Goal: Task Accomplishment & Management: Use online tool/utility

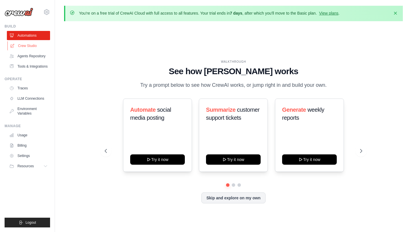
click at [33, 41] on link "Crew Studio" at bounding box center [28, 45] width 43 height 9
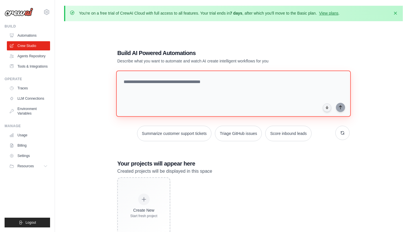
click at [195, 87] on textarea at bounding box center [233, 93] width 235 height 46
type textarea "*"
drag, startPoint x: 245, startPoint y: 96, endPoint x: 108, endPoint y: 96, distance: 136.7
click at [108, 96] on div "**********" at bounding box center [233, 142] width 339 height 232
type textarea "**********"
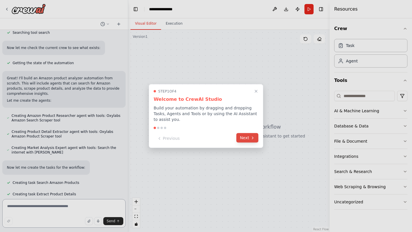
scroll to position [144, 0]
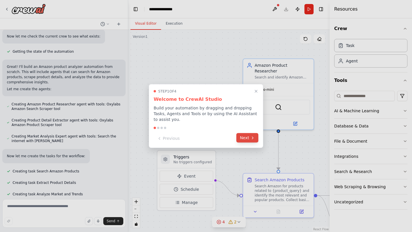
click at [249, 137] on button "Next" at bounding box center [247, 137] width 22 height 9
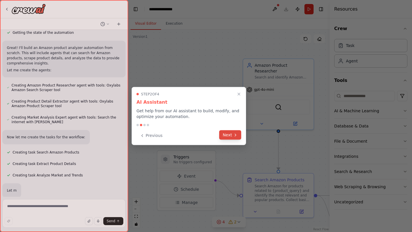
click at [237, 139] on button "Next" at bounding box center [230, 134] width 22 height 9
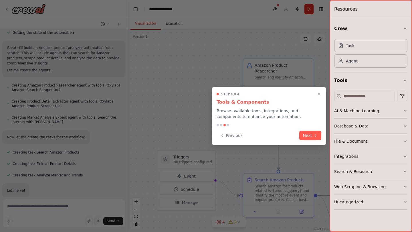
scroll to position [174, 0]
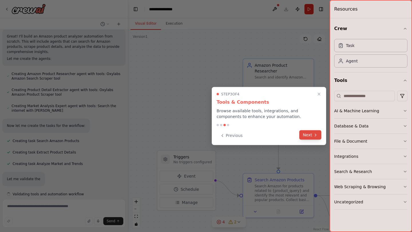
click at [303, 136] on button "Next" at bounding box center [310, 134] width 22 height 9
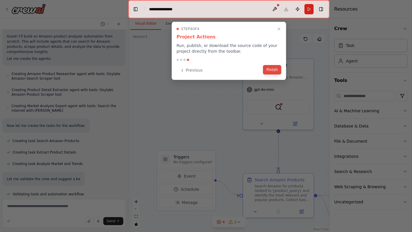
click at [270, 70] on button "Finish" at bounding box center [272, 69] width 18 height 9
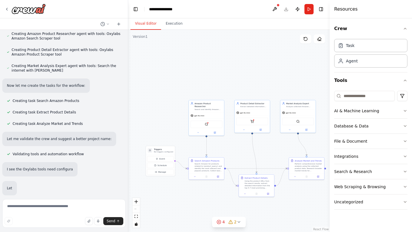
scroll to position [223, 0]
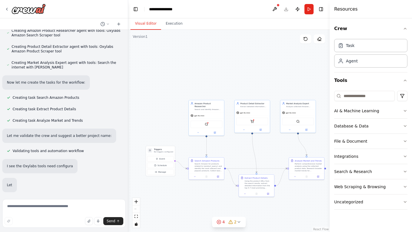
drag, startPoint x: 291, startPoint y: 137, endPoint x: 243, endPoint y: 136, distance: 47.8
click at [243, 136] on div ".deletable-edge-delete-btn { width: 20px; height: 20px; border: 0px solid #ffff…" at bounding box center [228, 131] width 201 height 202
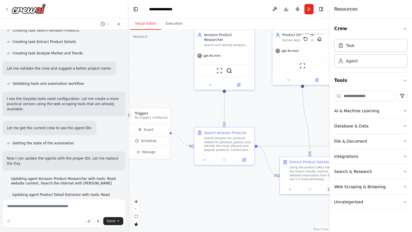
scroll to position [290, 0]
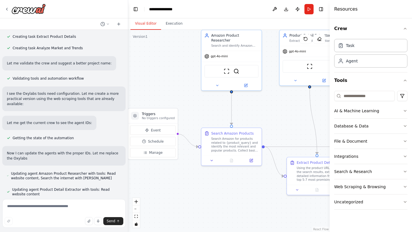
drag, startPoint x: 243, startPoint y: 136, endPoint x: 297, endPoint y: 109, distance: 59.5
click at [297, 109] on div ".deletable-edge-delete-btn { width: 20px; height: 20px; border: 0px solid #ffff…" at bounding box center [228, 131] width 201 height 202
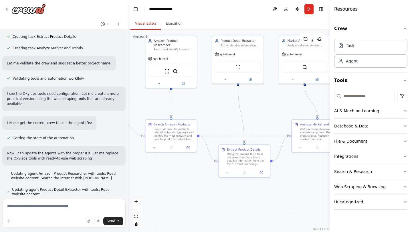
scroll to position [320, 0]
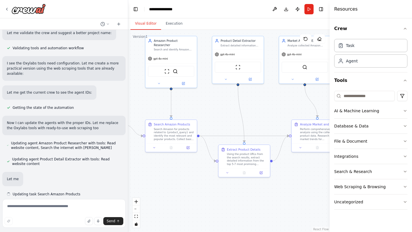
drag, startPoint x: 297, startPoint y: 109, endPoint x: 227, endPoint y: 104, distance: 70.0
click at [227, 104] on div ".deletable-edge-delete-btn { width: 20px; height: 20px; border: 0px solid #ffff…" at bounding box center [228, 131] width 201 height 202
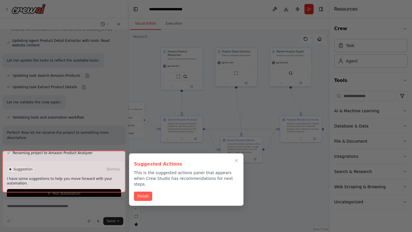
scroll to position [443, 0]
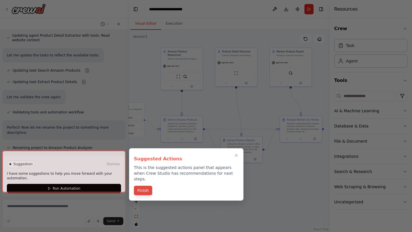
click at [146, 186] on button "Finish" at bounding box center [143, 190] width 18 height 9
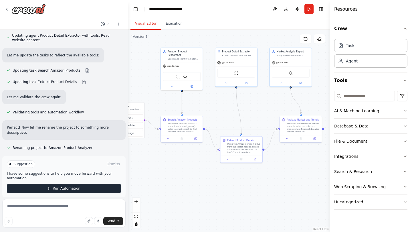
click at [88, 184] on button "Run Automation" at bounding box center [64, 188] width 114 height 9
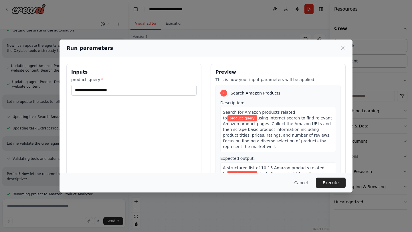
scroll to position [416, 0]
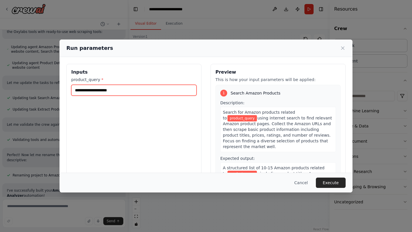
click at [174, 91] on input "product_query *" at bounding box center [133, 90] width 125 height 11
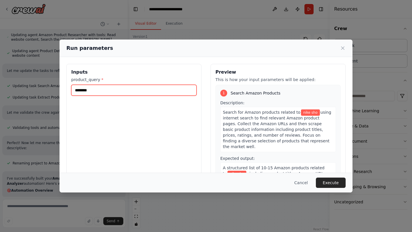
scroll to position [433, 0]
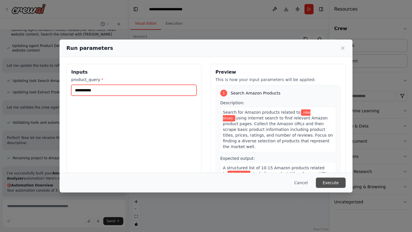
type input "**********"
click at [336, 182] on button "Execute" at bounding box center [331, 182] width 30 height 10
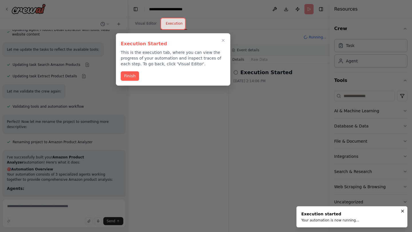
scroll to position [454, 0]
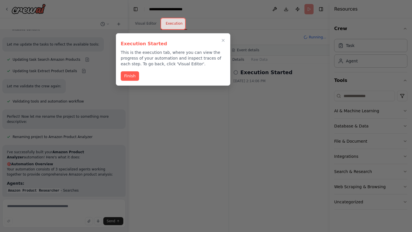
click at [124, 80] on div "Finish" at bounding box center [173, 75] width 105 height 9
click at [130, 77] on button "Finish" at bounding box center [130, 75] width 18 height 9
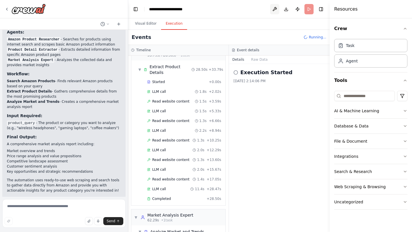
scroll to position [612, 0]
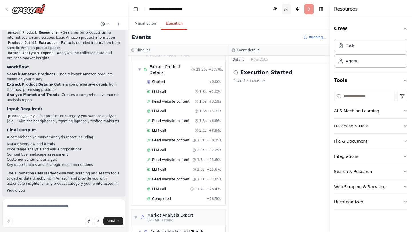
click at [284, 9] on button "Download" at bounding box center [285, 9] width 9 height 10
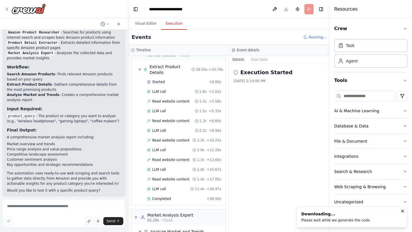
click at [401, 210] on icon "Notifications (F8)" at bounding box center [402, 211] width 5 height 5
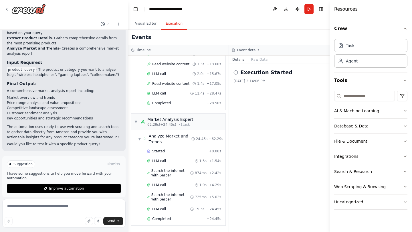
scroll to position [0, 0]
click at [237, 72] on circle at bounding box center [236, 72] width 4 height 4
click at [344, 112] on div "AI & Machine Learning" at bounding box center [356, 111] width 45 height 6
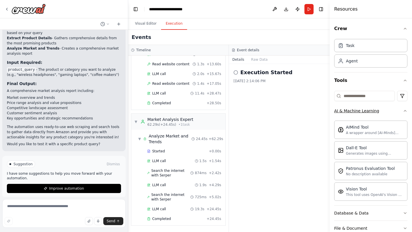
click at [344, 112] on div "AI & Machine Learning" at bounding box center [356, 111] width 45 height 6
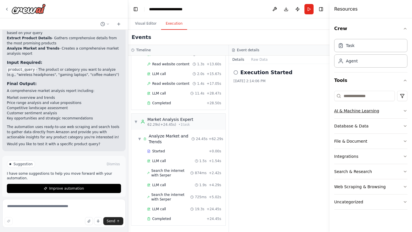
click at [344, 112] on div "AI & Machine Learning" at bounding box center [356, 111] width 45 height 6
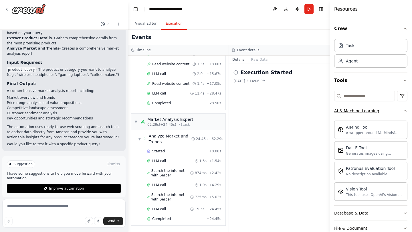
click at [346, 113] on div "AI & Machine Learning" at bounding box center [356, 111] width 45 height 6
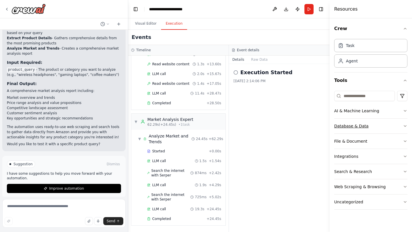
click at [377, 127] on button "Database & Data" at bounding box center [370, 125] width 73 height 15
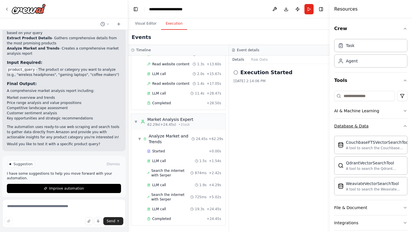
click at [377, 127] on button "Database & Data" at bounding box center [370, 125] width 73 height 15
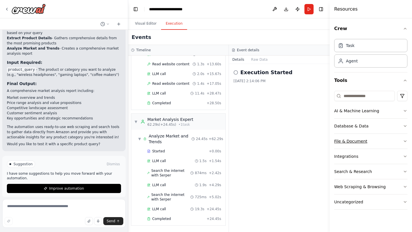
click at [373, 141] on button "File & Document" at bounding box center [370, 141] width 73 height 15
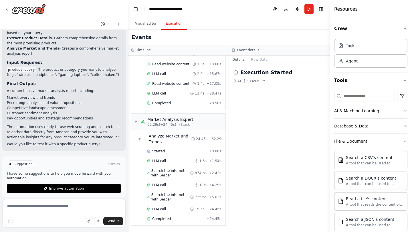
click at [373, 141] on button "File & Document" at bounding box center [370, 141] width 73 height 15
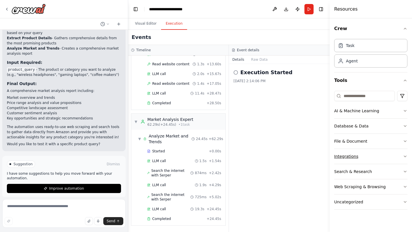
click at [362, 159] on button "Integrations" at bounding box center [370, 156] width 73 height 15
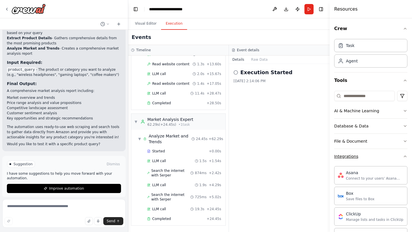
click at [362, 159] on button "Integrations" at bounding box center [370, 156] width 73 height 15
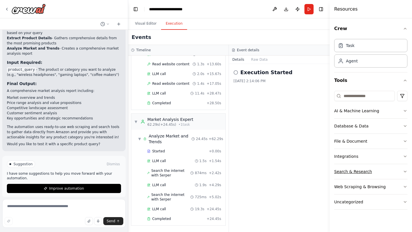
click at [378, 172] on button "Search & Research" at bounding box center [370, 171] width 73 height 15
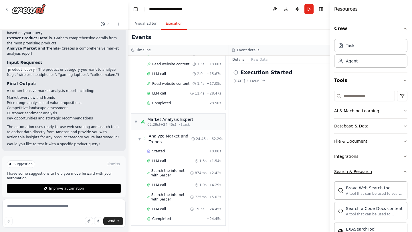
click at [378, 172] on button "Search & Research" at bounding box center [370, 171] width 73 height 15
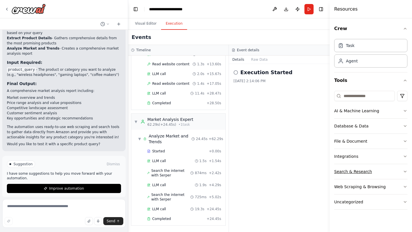
click at [378, 172] on button "Search & Research" at bounding box center [370, 171] width 73 height 15
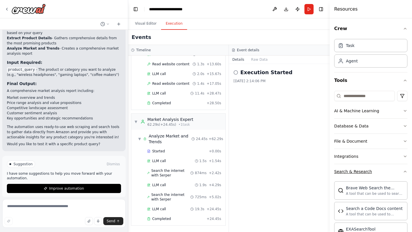
click at [378, 172] on button "Search & Research" at bounding box center [370, 171] width 73 height 15
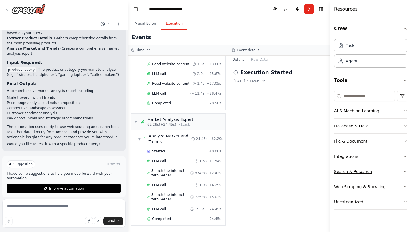
click at [378, 172] on button "Search & Research" at bounding box center [370, 171] width 73 height 15
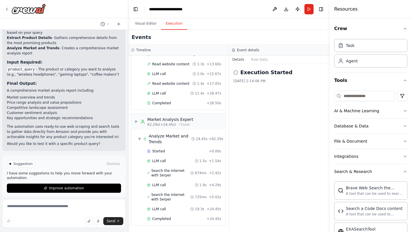
scroll to position [659, 0]
click at [237, 74] on icon at bounding box center [235, 72] width 5 height 5
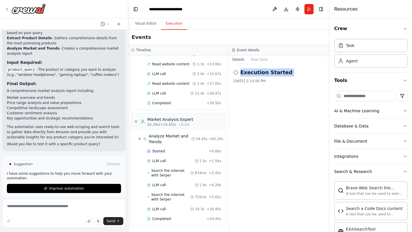
click at [237, 74] on icon at bounding box center [235, 72] width 5 height 5
click at [264, 79] on div "4/10/2025, 2:14:06 PM" at bounding box center [279, 81] width 92 height 5
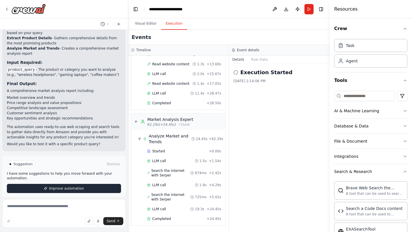
scroll to position [201, 0]
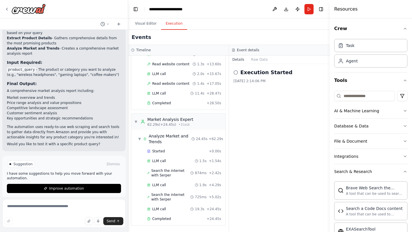
click at [169, 223] on div "Started + 0.00s LLM call 1.5s + 1.54s Search the internet with Serper 874ms + 2…" at bounding box center [181, 185] width 90 height 77
click at [169, 219] on span "Completed" at bounding box center [161, 218] width 19 height 5
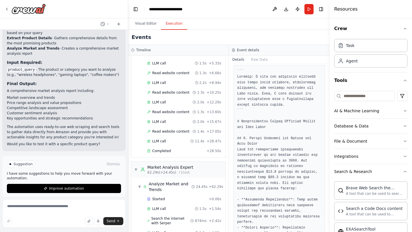
scroll to position [155, 0]
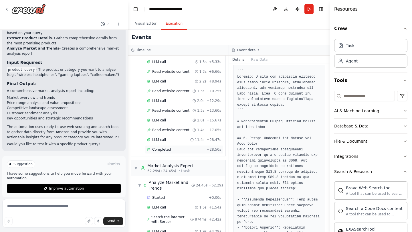
click at [170, 152] on div "Completed + 28.50s" at bounding box center [184, 149] width 78 height 9
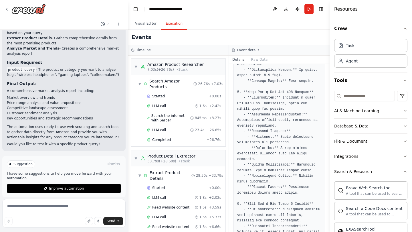
scroll to position [0, 0]
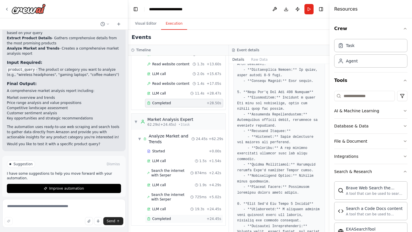
click at [204, 219] on div "Completed" at bounding box center [175, 218] width 57 height 5
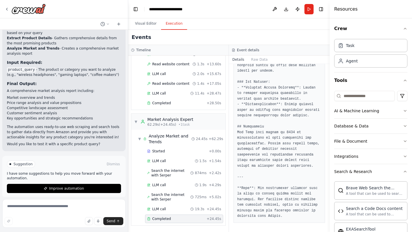
scroll to position [761, 0]
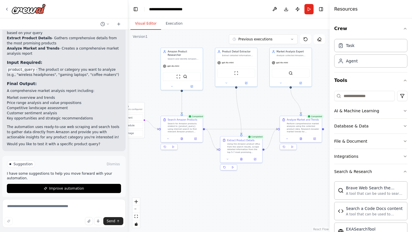
click at [140, 22] on button "Visual Editor" at bounding box center [145, 24] width 31 height 12
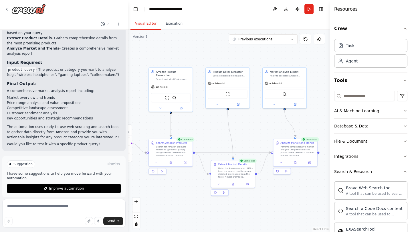
drag, startPoint x: 262, startPoint y: 108, endPoint x: 256, endPoint y: 136, distance: 28.1
click at [256, 136] on div ".deletable-edge-delete-btn { width: 20px; height: 20px; border: 0px solid #ffff…" at bounding box center [228, 131] width 201 height 202
click at [273, 88] on div "SerperDevTool" at bounding box center [285, 94] width 44 height 14
click at [277, 83] on span "gpt-4o-mini" at bounding box center [275, 82] width 12 height 3
click at [296, 106] on div at bounding box center [285, 103] width 44 height 7
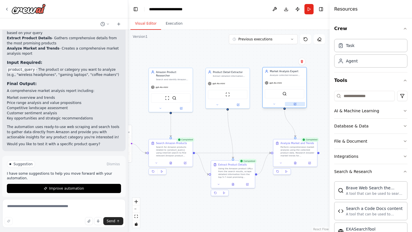
click at [295, 105] on icon at bounding box center [295, 104] width 2 height 2
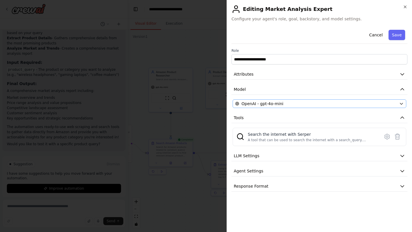
click at [353, 105] on div "OpenAI - gpt-4o-mini" at bounding box center [316, 104] width 162 height 6
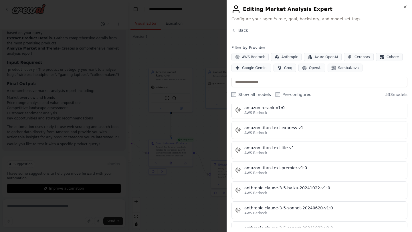
scroll to position [380, 0]
click at [406, 5] on icon "button" at bounding box center [405, 7] width 5 height 5
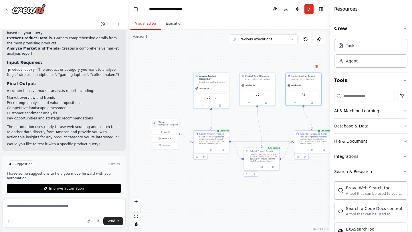
drag, startPoint x: 283, startPoint y: 134, endPoint x: 314, endPoint y: 118, distance: 34.0
click at [314, 118] on div ".deletable-edge-delete-btn { width: 20px; height: 20px; border: 0px solid #ffff…" at bounding box center [228, 131] width 201 height 202
click at [317, 68] on icon at bounding box center [317, 66] width 2 height 3
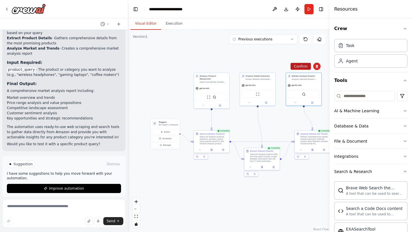
click at [300, 69] on button "Confirm" at bounding box center [300, 66] width 20 height 7
drag, startPoint x: 313, startPoint y: 130, endPoint x: 303, endPoint y: 106, distance: 25.5
click at [303, 106] on div ".deletable-edge-delete-btn { width: 20px; height: 20px; border: 0px solid #ffff…" at bounding box center [228, 131] width 201 height 202
click at [371, 110] on div "AI & Machine Learning" at bounding box center [356, 111] width 45 height 6
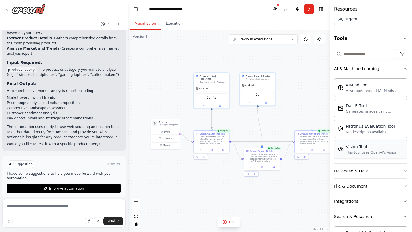
scroll to position [43, 0]
click at [377, 124] on div "Patronus Evaluation Tool" at bounding box center [370, 125] width 49 height 6
click at [361, 124] on div "Patronus Evaluation Tool" at bounding box center [370, 125] width 49 height 6
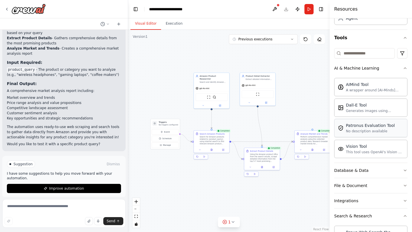
click at [361, 124] on div "Patronus Evaluation Tool" at bounding box center [370, 125] width 49 height 6
click at [363, 130] on div "No description available" at bounding box center [370, 131] width 49 height 5
drag, startPoint x: 363, startPoint y: 130, endPoint x: 301, endPoint y: 56, distance: 97.1
click at [301, 56] on div "build a amazon product analyser ▶ Thought process I'll help you build an Amazon…" at bounding box center [206, 116] width 412 height 232
click at [301, 56] on div ".deletable-edge-delete-btn { width: 20px; height: 20px; border: 0px solid #ffff…" at bounding box center [228, 131] width 201 height 202
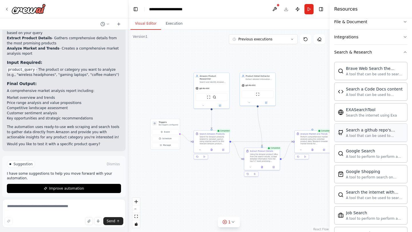
scroll to position [213, 0]
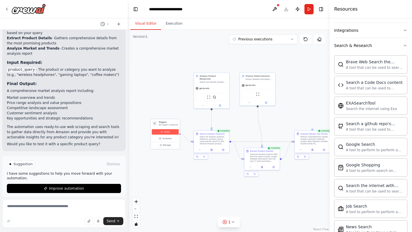
click at [168, 134] on button "Event" at bounding box center [165, 131] width 27 height 5
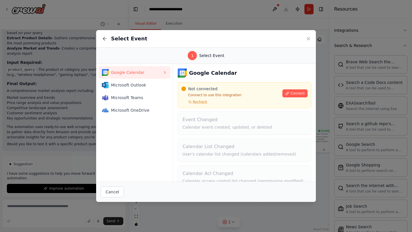
scroll to position [0, 0]
click at [311, 39] on icon at bounding box center [309, 39] width 6 height 6
